Goal: Task Accomplishment & Management: Manage account settings

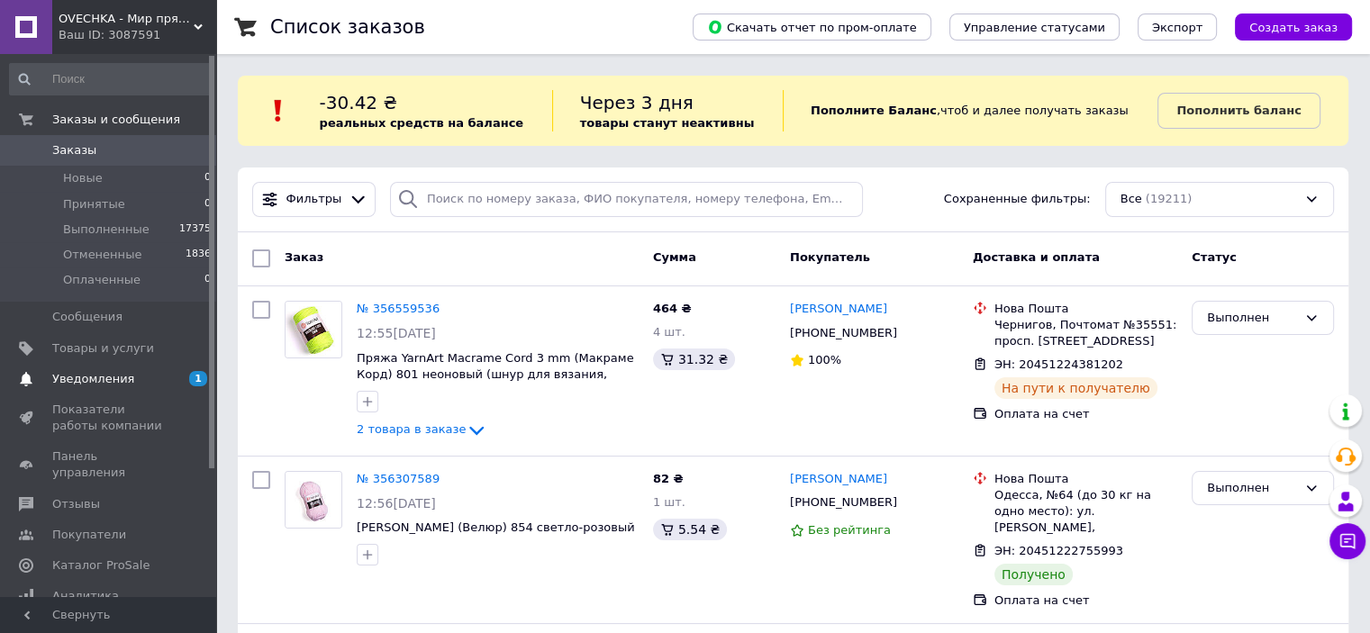
click at [123, 383] on span "Уведомления" at bounding box center [93, 379] width 82 height 16
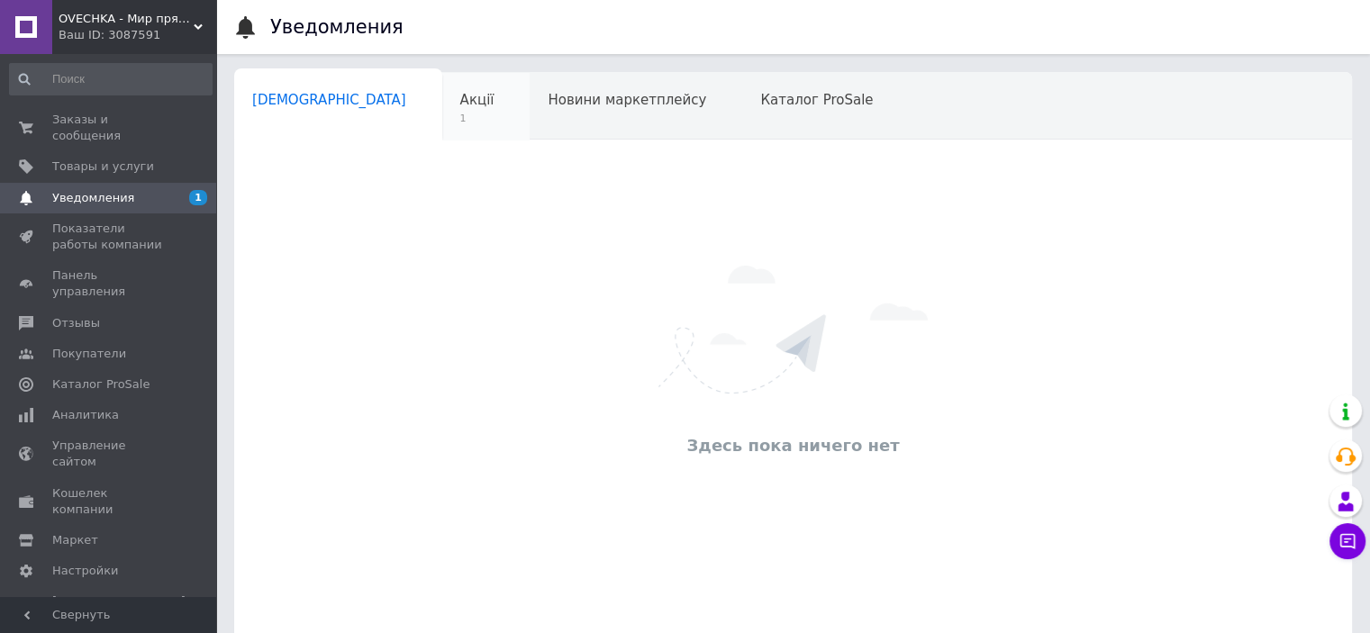
click at [460, 114] on span "1" at bounding box center [477, 119] width 34 height 14
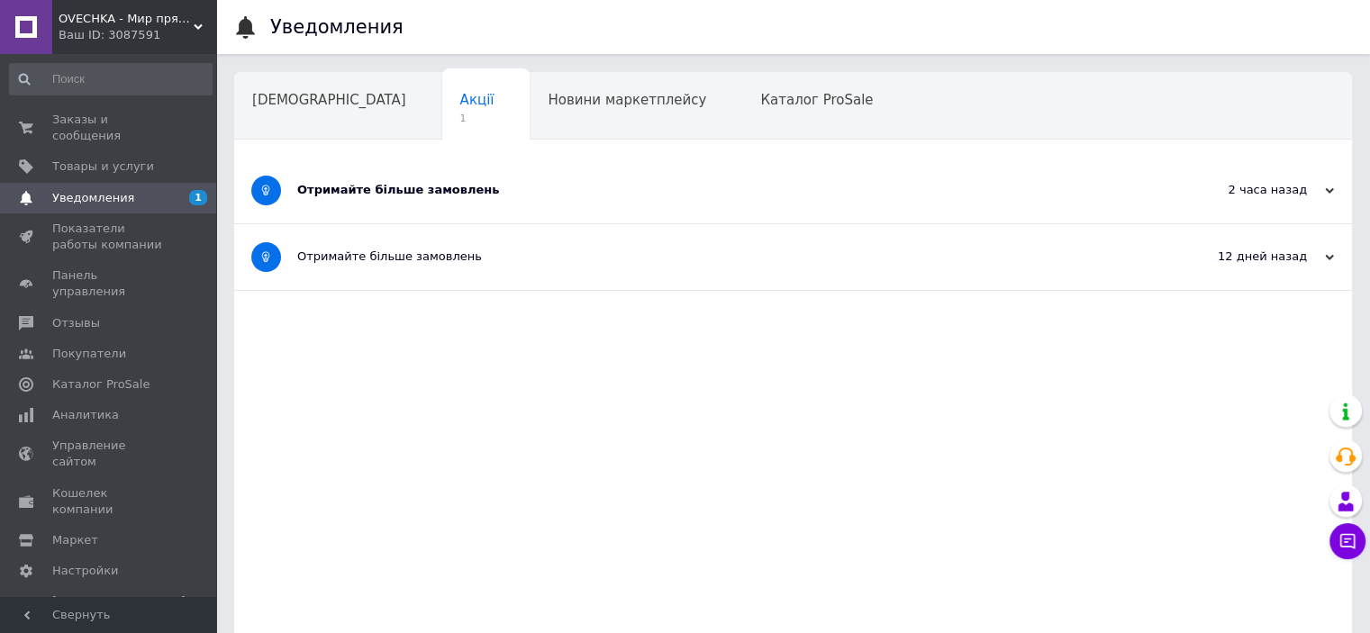
click at [476, 198] on div "Отримайте більше замовлень" at bounding box center [725, 191] width 857 height 66
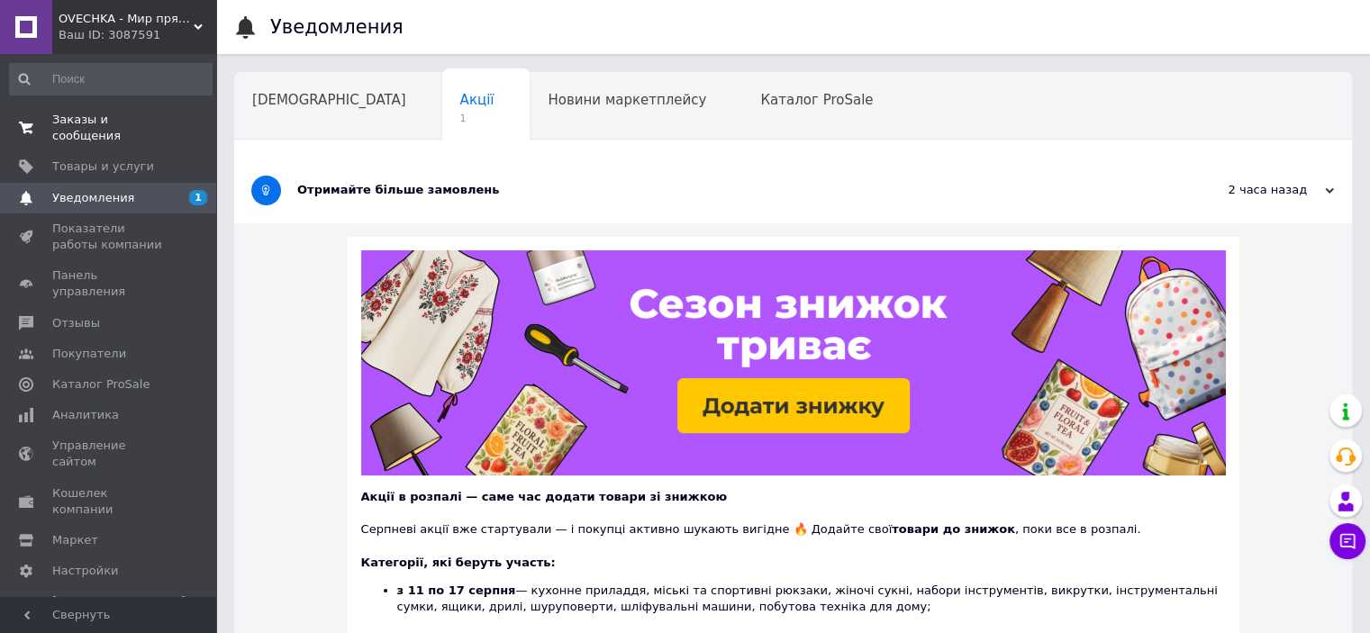
click at [147, 115] on span "Заказы и сообщения" at bounding box center [109, 128] width 114 height 32
